Goal: Task Accomplishment & Management: Manage account settings

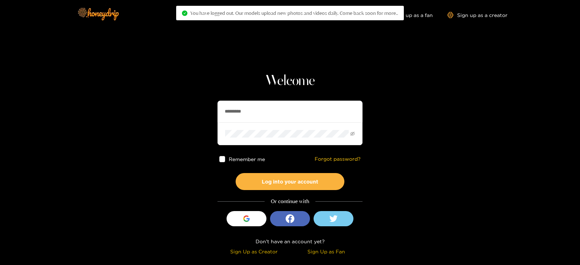
drag, startPoint x: 0, startPoint y: 0, endPoint x: 320, endPoint y: 107, distance: 337.4
click at [320, 107] on input "*********" at bounding box center [289, 112] width 145 height 22
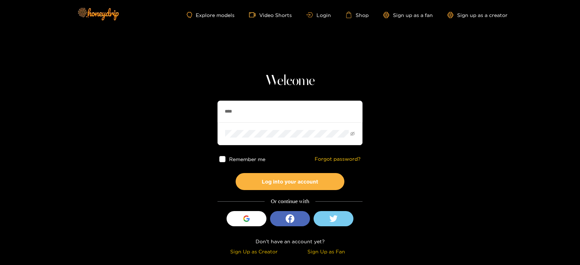
type input "**********"
click at [236, 173] on button "Log into your account" at bounding box center [290, 181] width 109 height 17
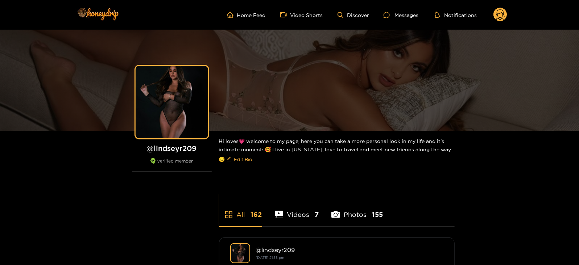
click at [504, 16] on icon at bounding box center [500, 15] width 9 height 13
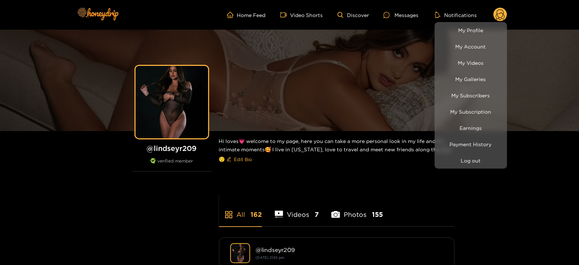
click at [158, 148] on div at bounding box center [289, 132] width 579 height 265
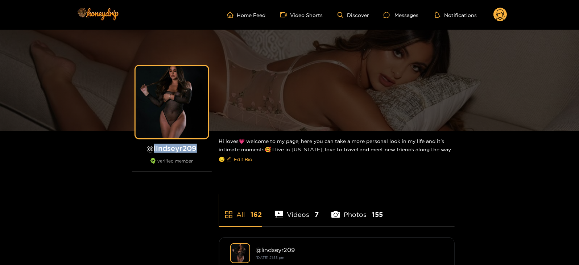
click at [158, 148] on h1 "@ lindseyr209" at bounding box center [172, 148] width 80 height 9
copy h1 "lindseyr209"
click at [497, 18] on circle at bounding box center [500, 15] width 14 height 14
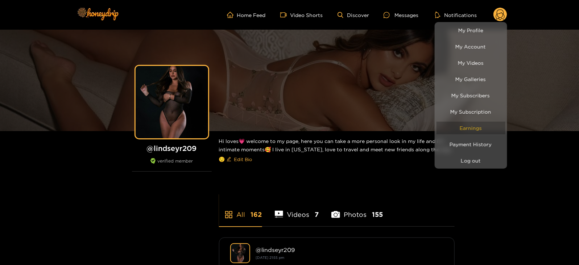
click at [463, 124] on link "Earnings" at bounding box center [470, 128] width 69 height 13
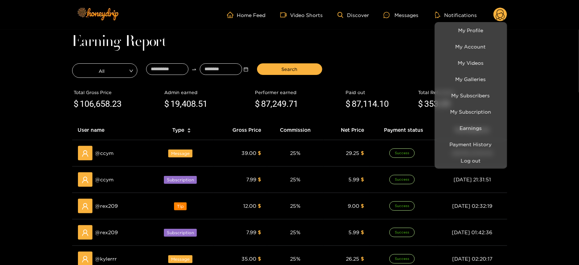
click at [171, 67] on div at bounding box center [289, 132] width 579 height 265
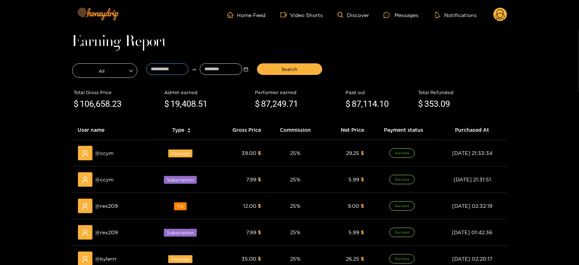
click at [171, 67] on input at bounding box center [167, 69] width 42 height 12
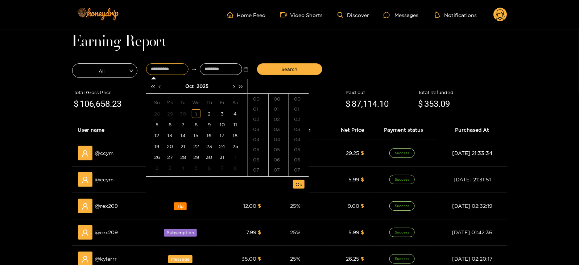
click at [162, 87] on button "button" at bounding box center [161, 86] width 8 height 14
click at [222, 138] on div "19" at bounding box center [222, 135] width 9 height 9
type input "**********"
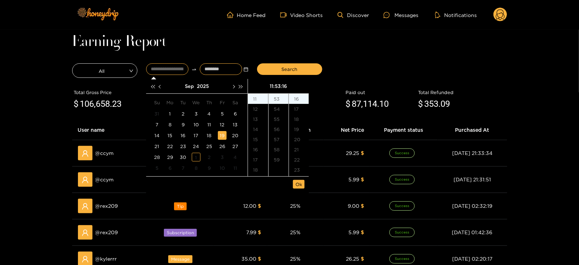
click at [205, 70] on input at bounding box center [221, 69] width 42 height 12
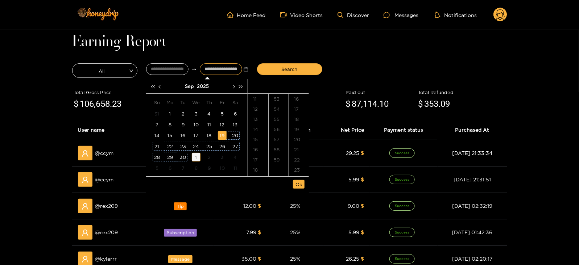
type input "**********"
click at [195, 155] on div "1" at bounding box center [196, 157] width 9 height 9
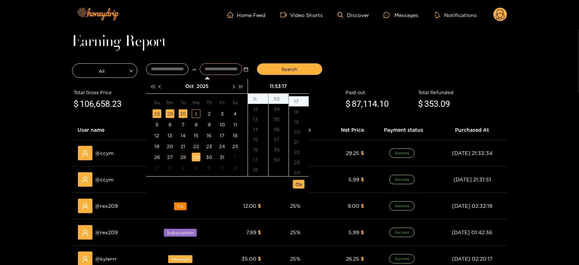
scroll to position [172, 0]
click at [301, 188] on li "Ok" at bounding box center [299, 184] width 12 height 12
click at [297, 186] on span "Ok" at bounding box center [298, 184] width 7 height 7
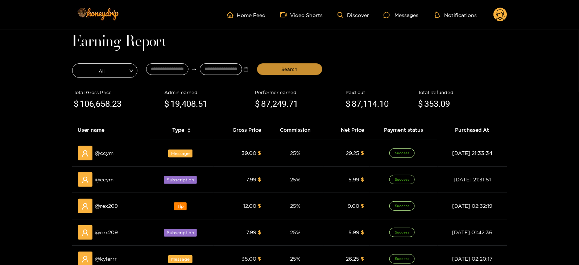
click at [287, 63] on button "Search" at bounding box center [289, 69] width 65 height 12
